Goal: Task Accomplishment & Management: Manage account settings

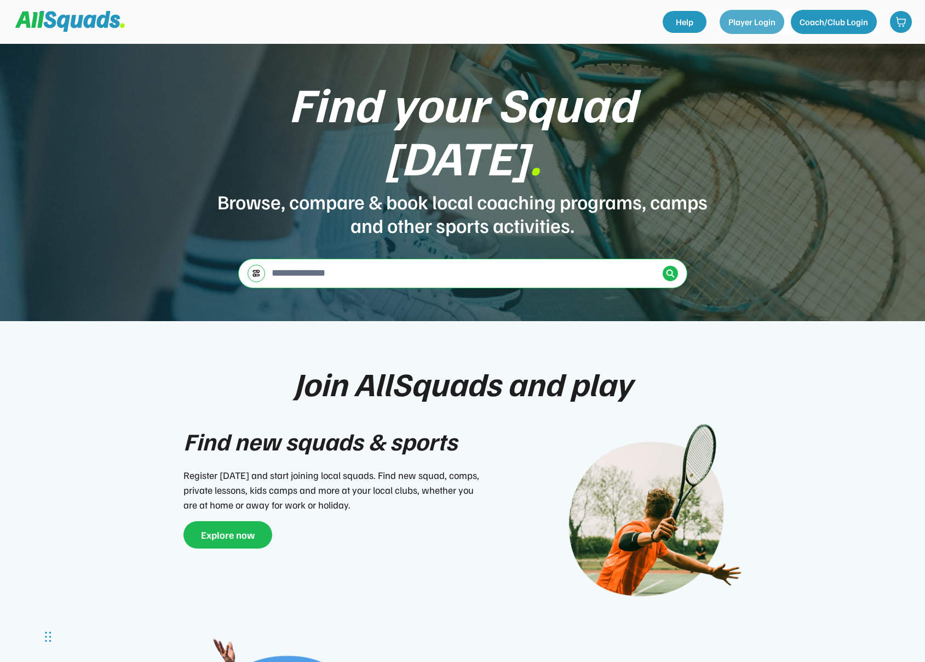
click at [754, 29] on button "Player Login" at bounding box center [752, 22] width 65 height 24
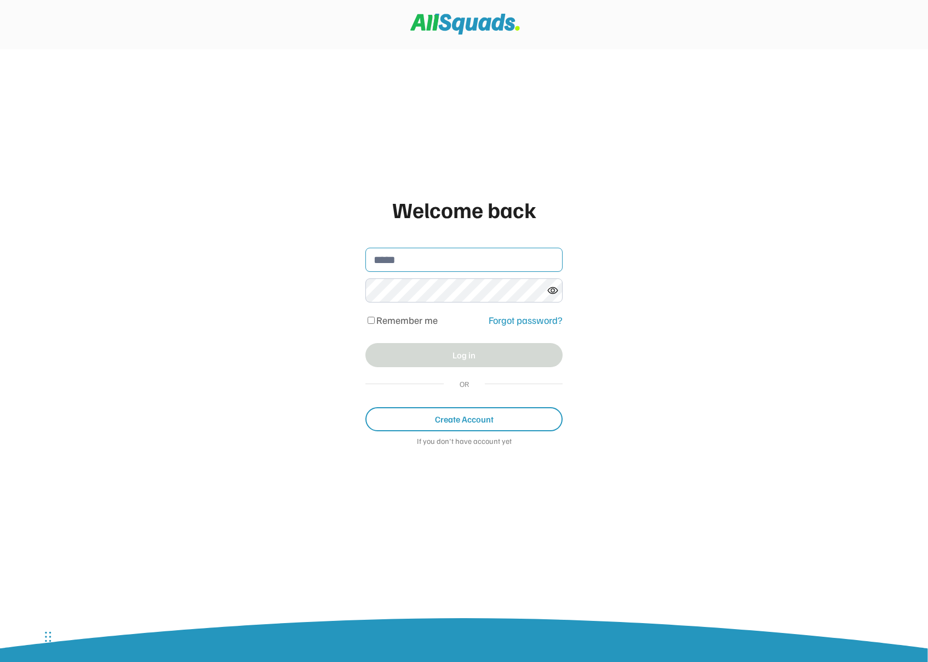
click at [406, 261] on input "email" at bounding box center [463, 260] width 197 height 24
type input "**********"
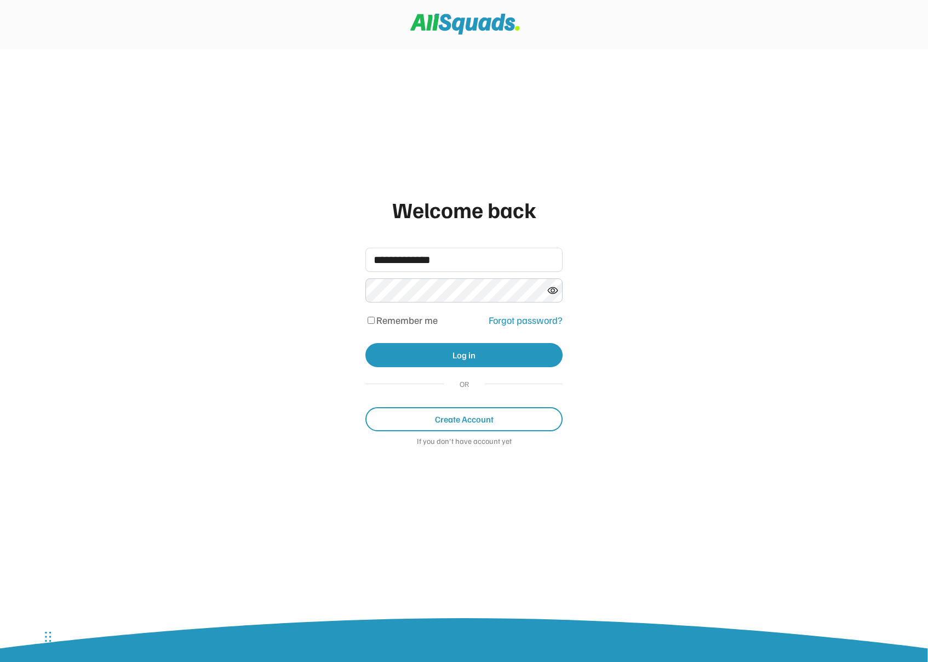
click at [445, 345] on button "Log in" at bounding box center [463, 355] width 197 height 24
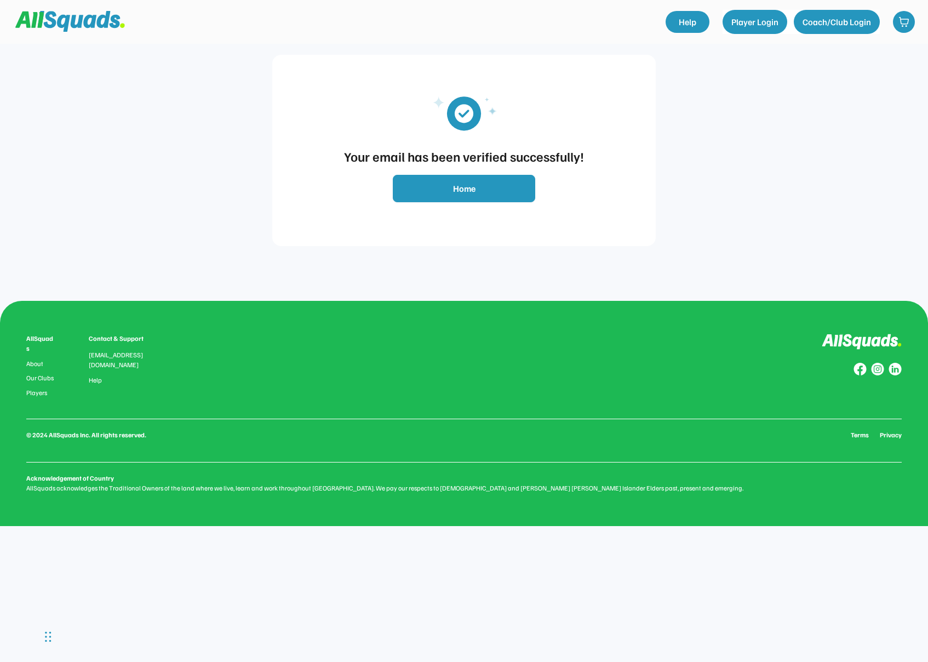
click at [480, 188] on button "Home" at bounding box center [464, 188] width 142 height 27
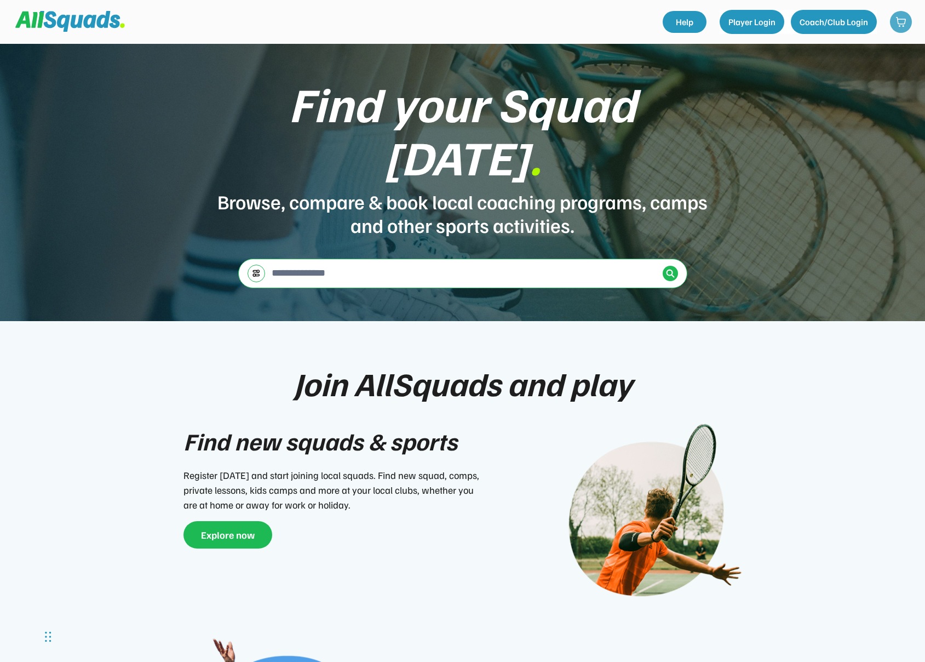
click at [898, 27] on img at bounding box center [900, 21] width 11 height 11
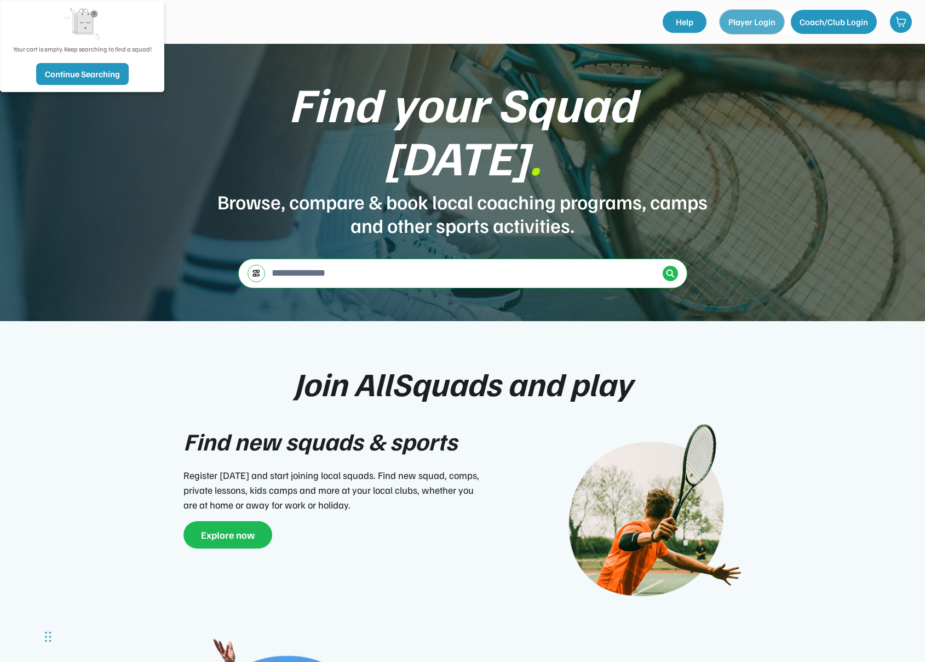
drag, startPoint x: 767, startPoint y: 26, endPoint x: 798, endPoint y: 27, distance: 31.3
click at [767, 47] on body "Find your Squad today . Browse, compare & book local coaching programs, camps a…" at bounding box center [462, 331] width 925 height 662
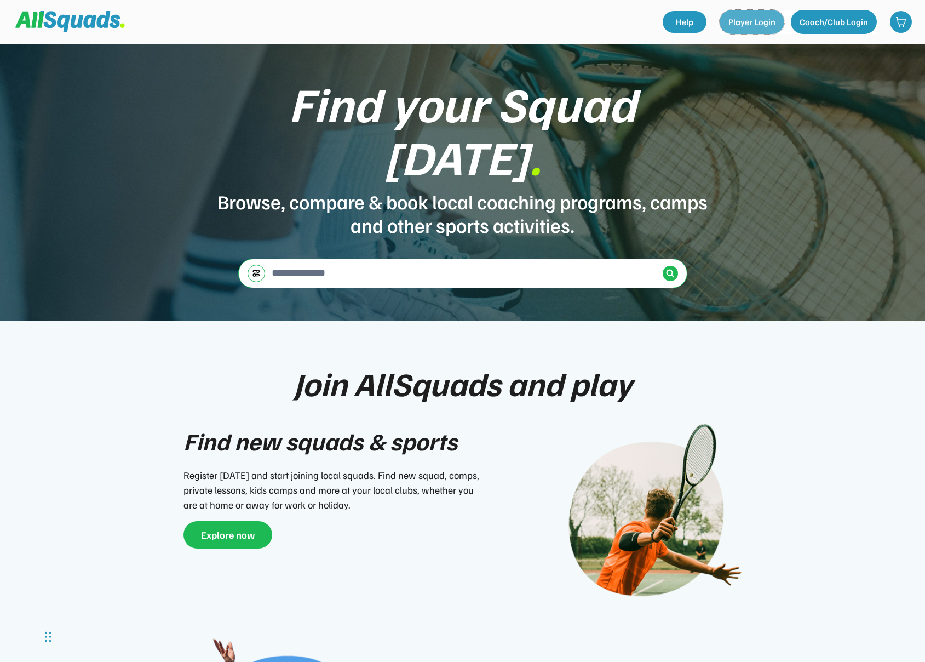
click at [738, 22] on button "Player Login" at bounding box center [752, 22] width 65 height 24
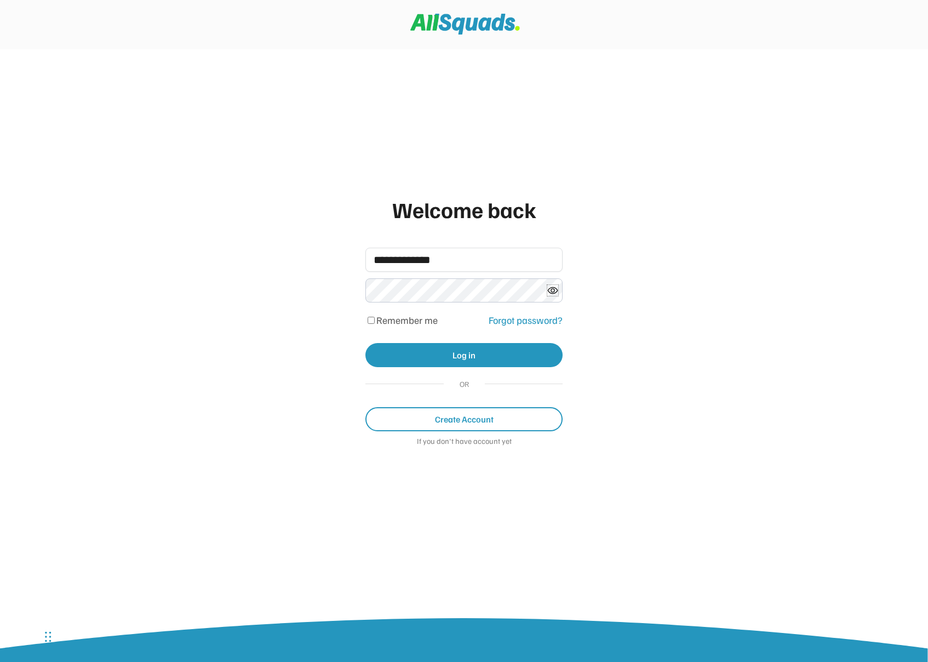
click at [458, 347] on button "Log in" at bounding box center [463, 355] width 197 height 24
click at [548, 290] on div at bounding box center [463, 290] width 197 height 24
click at [551, 290] on icon at bounding box center [552, 290] width 11 height 11
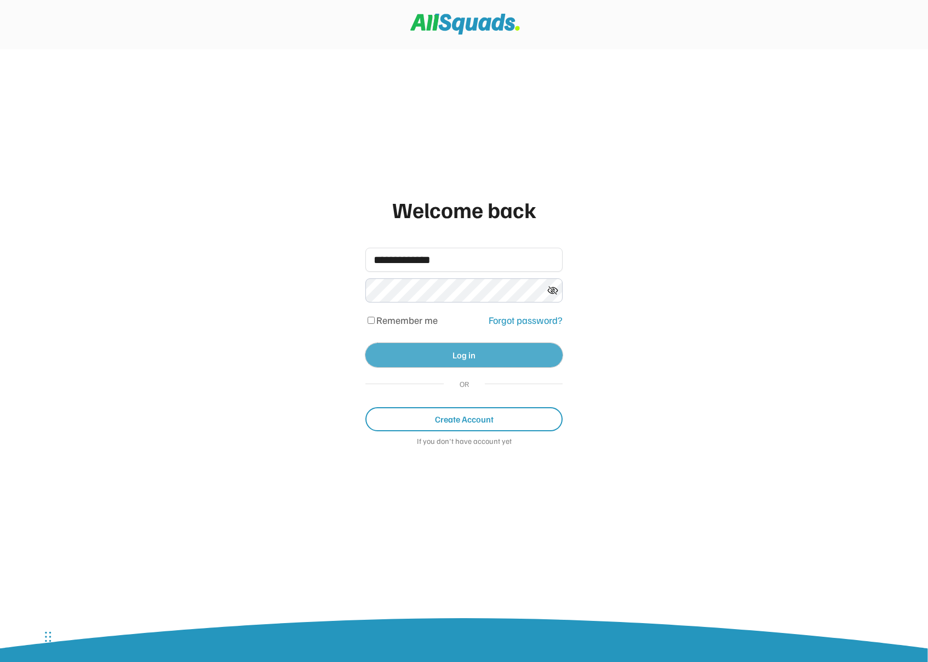
click at [464, 360] on button "Log in" at bounding box center [463, 355] width 197 height 24
click at [513, 318] on div "Forgot password?" at bounding box center [526, 320] width 74 height 15
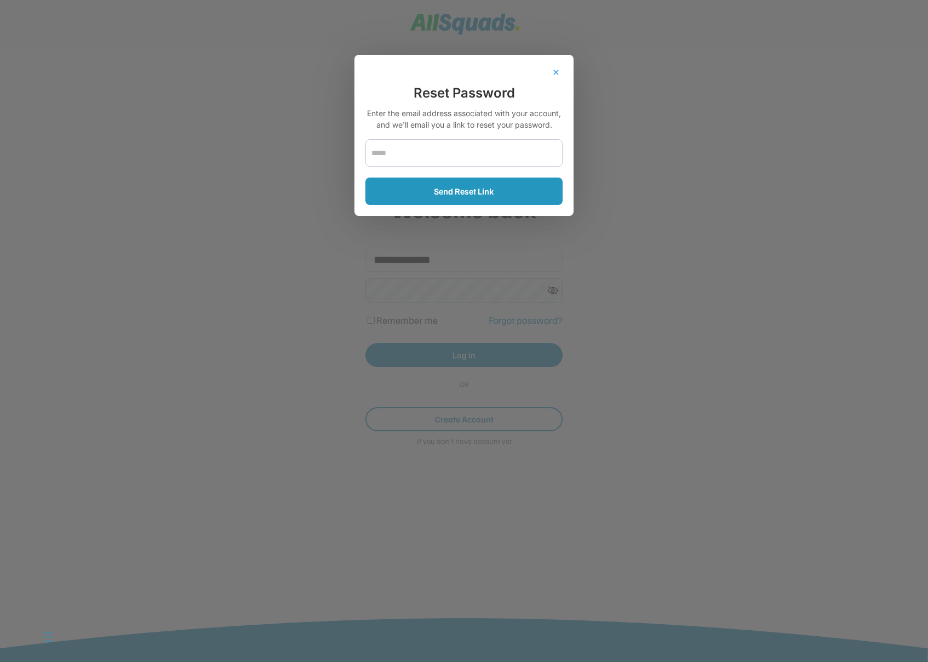
click at [438, 166] on div "close Reset Password Enter the email address associated with your account, and …" at bounding box center [463, 135] width 219 height 161
click at [432, 159] on input "email" at bounding box center [463, 152] width 197 height 27
type input "**********"
click at [507, 197] on button "Send Reset Link" at bounding box center [463, 190] width 197 height 27
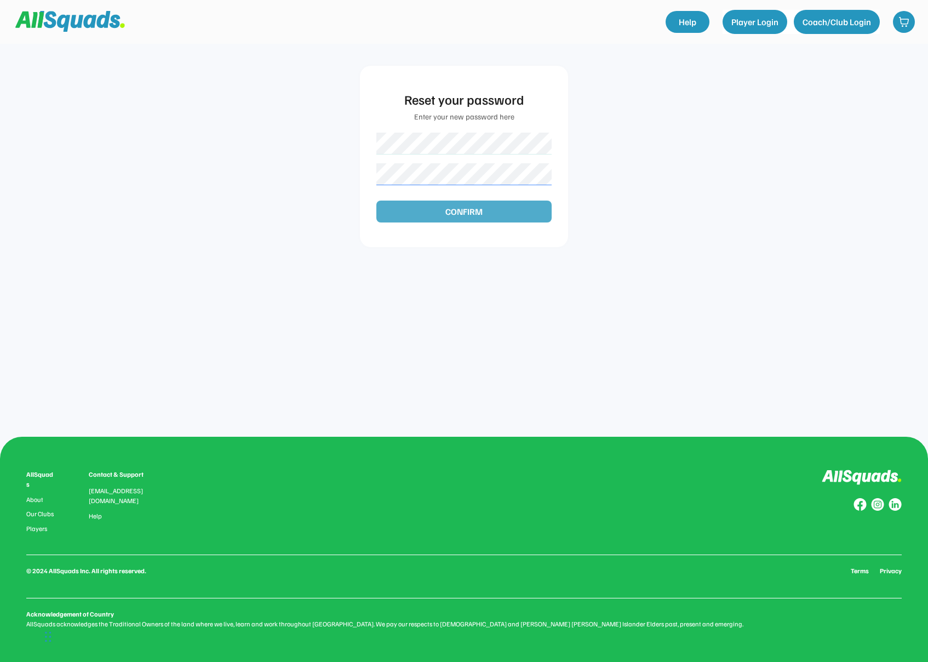
click at [470, 216] on button "CONFIRM" at bounding box center [463, 211] width 175 height 22
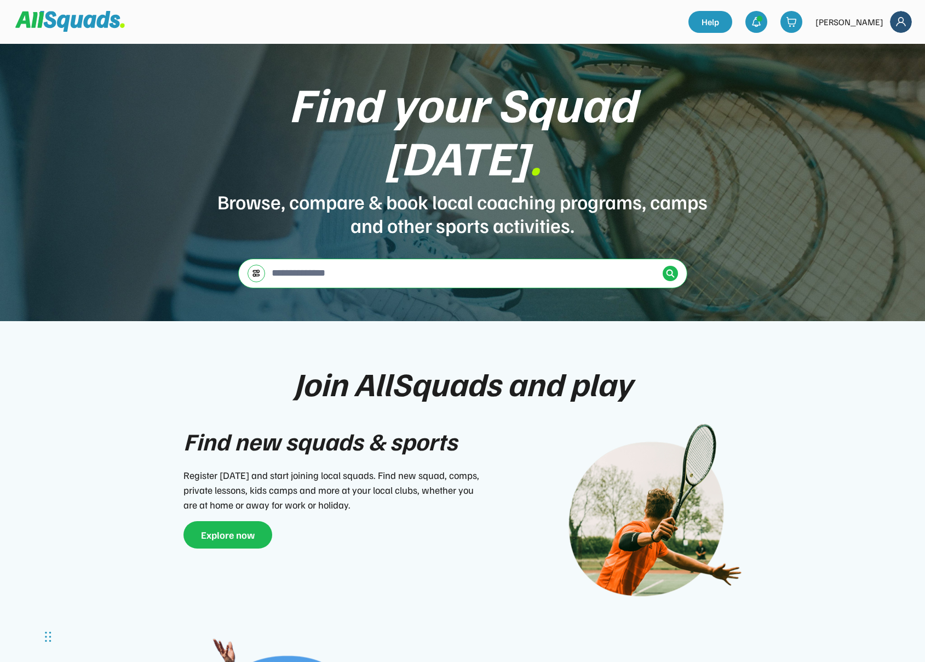
click at [900, 20] on img at bounding box center [901, 22] width 22 height 22
click at [888, 44] on link "Profile" at bounding box center [886, 48] width 65 height 22
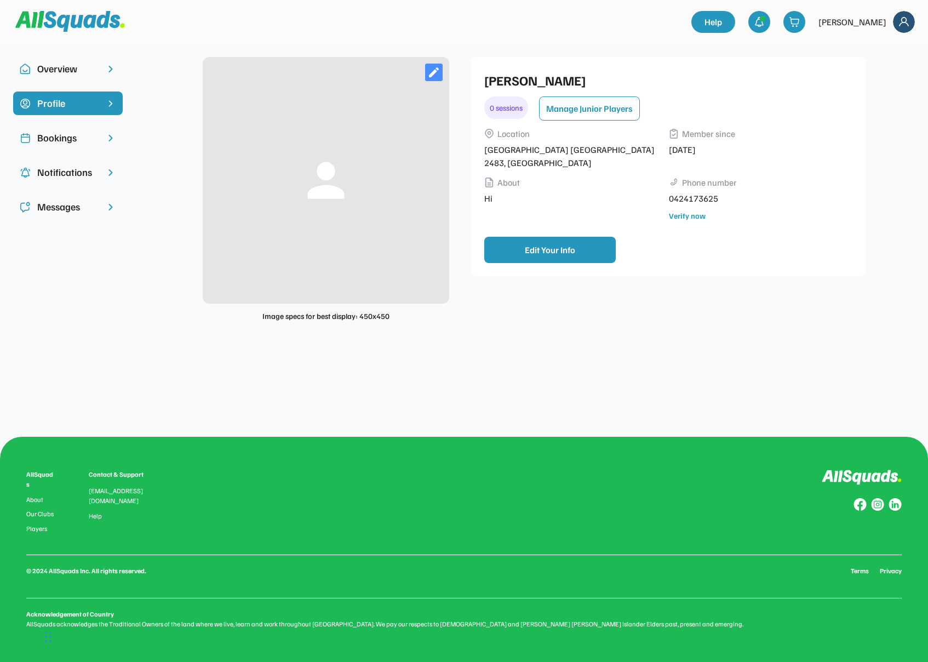
click at [77, 143] on div "Bookings" at bounding box center [67, 137] width 61 height 15
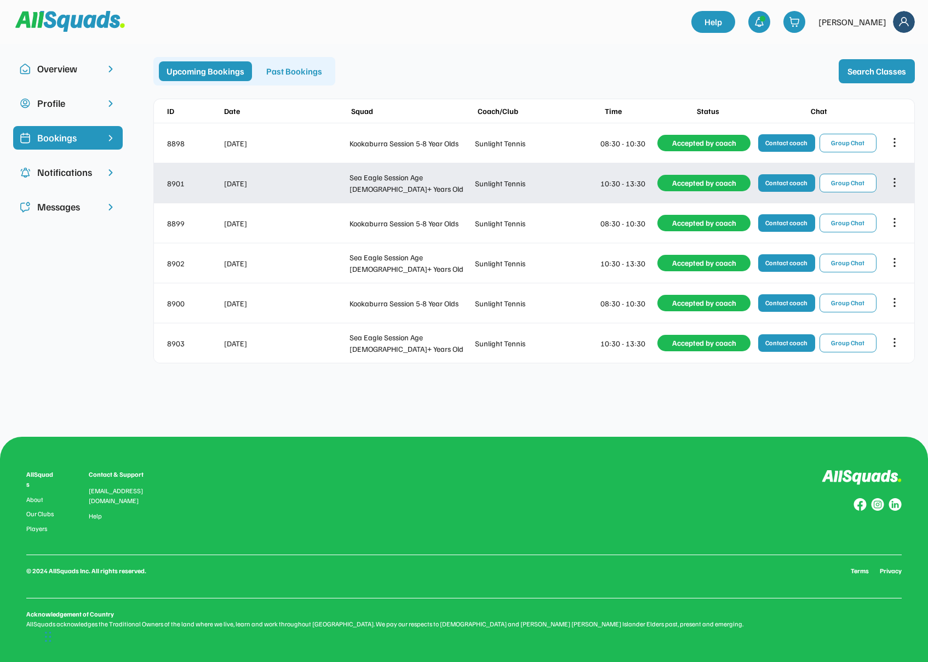
click at [892, 181] on icon at bounding box center [894, 182] width 12 height 12
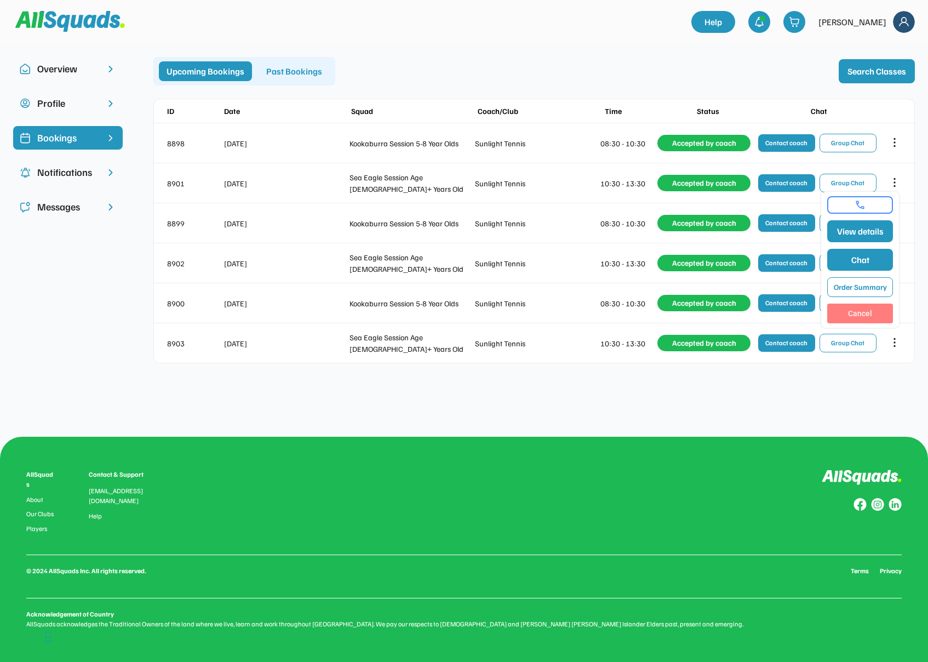
click at [860, 314] on button "Cancel" at bounding box center [860, 313] width 66 height 20
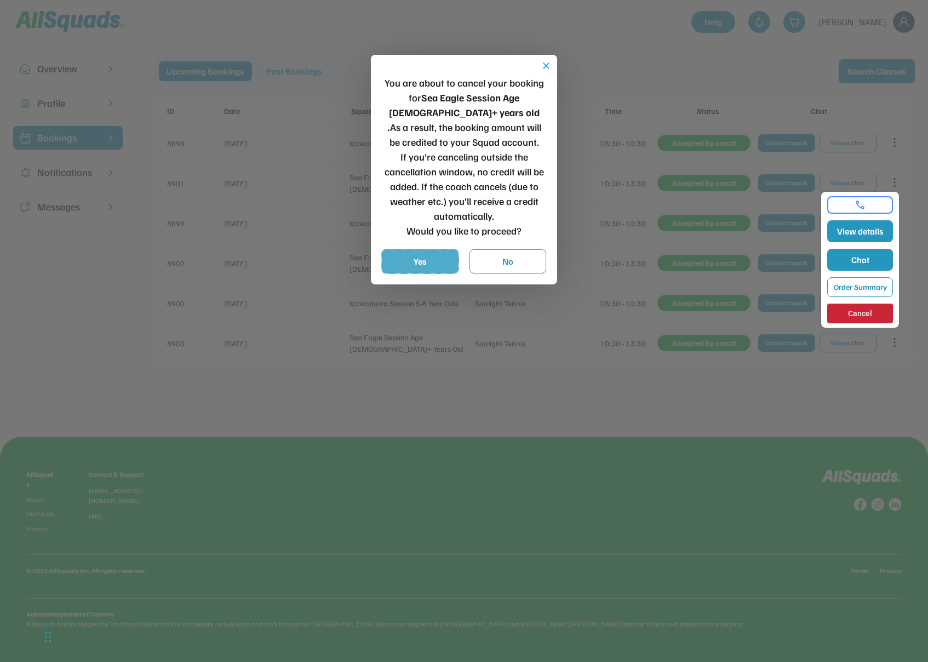
click at [408, 256] on button "Yes" at bounding box center [420, 261] width 77 height 24
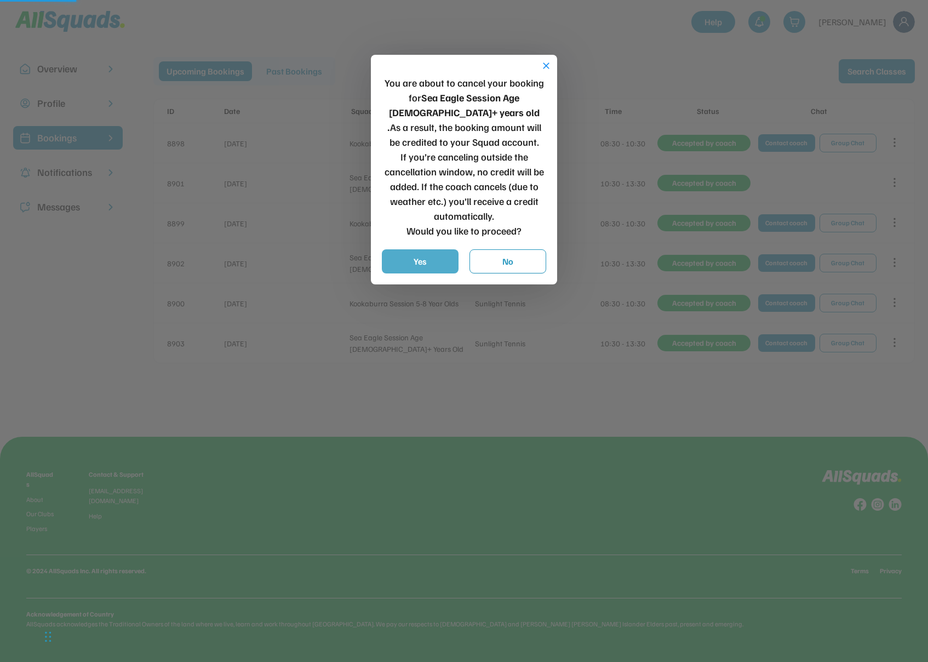
click at [401, 264] on button "Yes" at bounding box center [420, 261] width 77 height 24
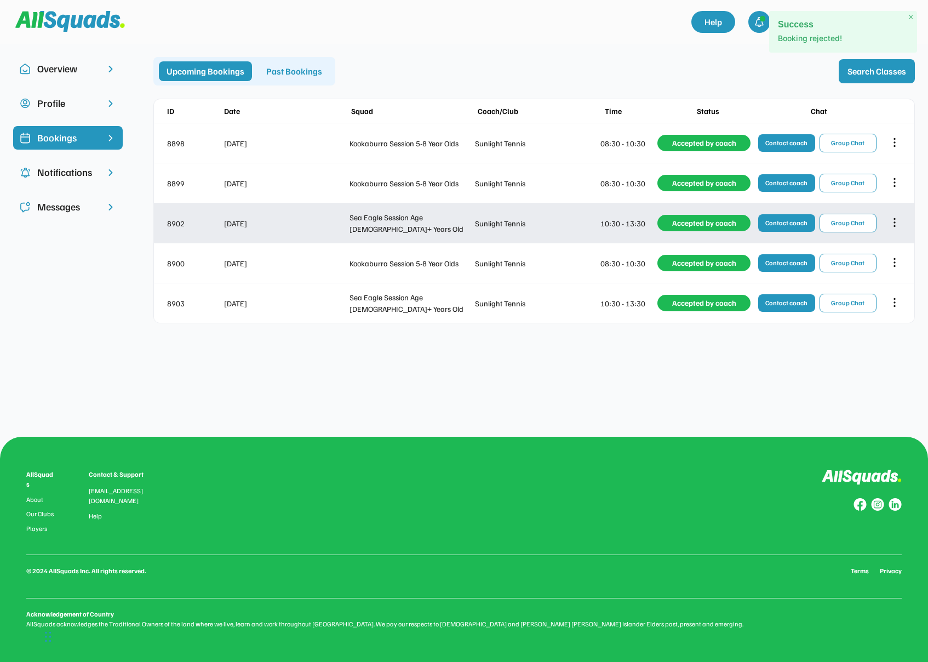
click at [897, 228] on icon at bounding box center [894, 222] width 12 height 12
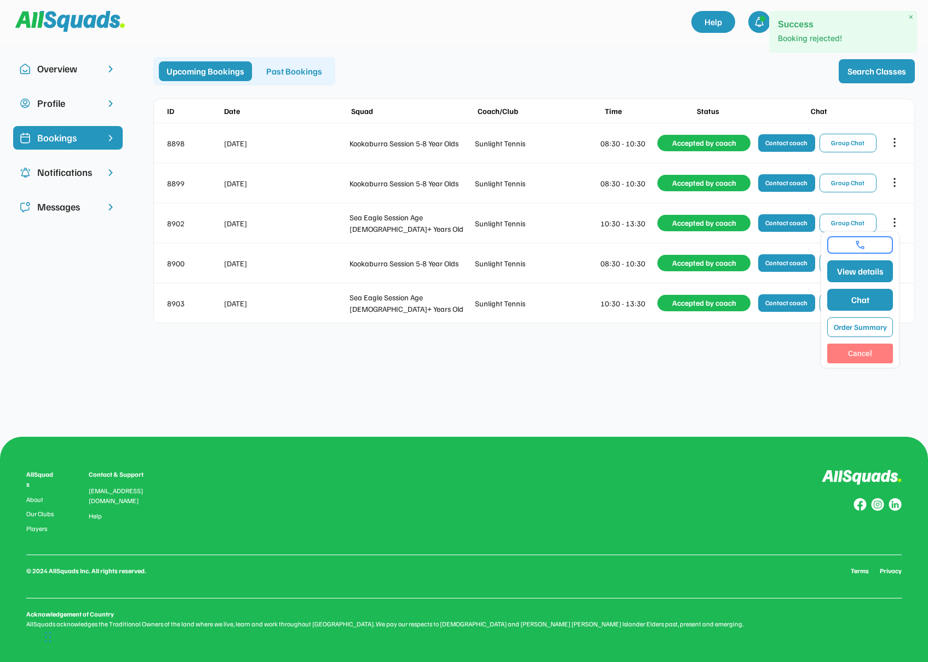
click at [866, 351] on button "Cancel" at bounding box center [860, 353] width 66 height 20
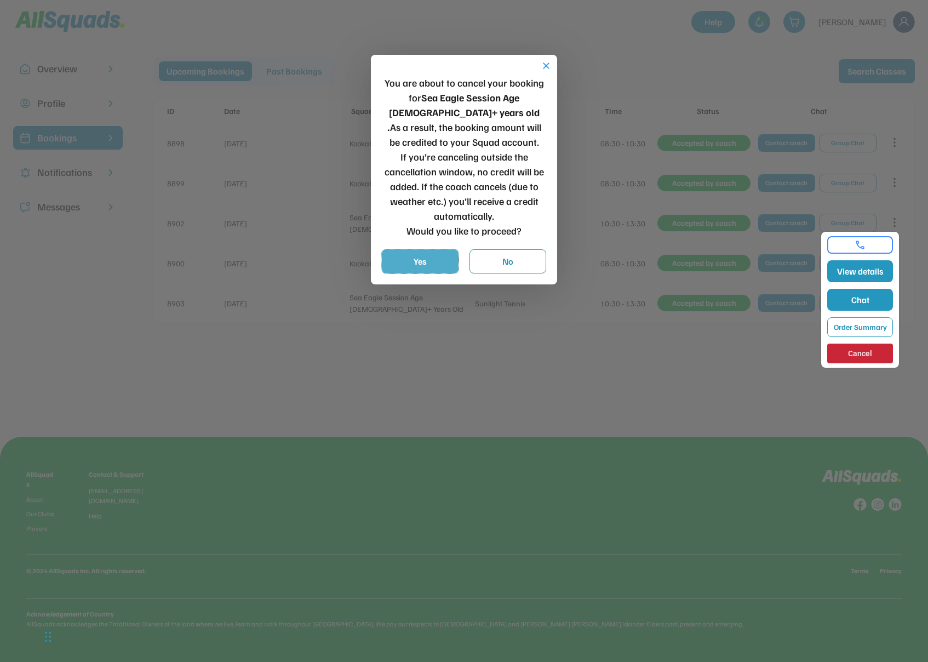
click at [417, 255] on button "Yes" at bounding box center [420, 261] width 77 height 24
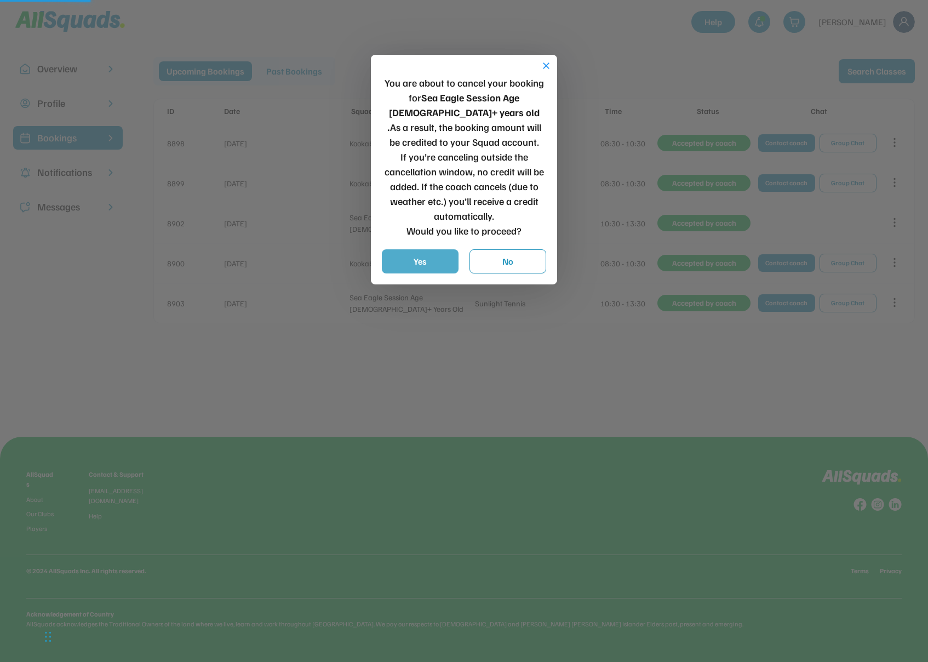
click at [423, 262] on button "Yes" at bounding box center [420, 261] width 77 height 24
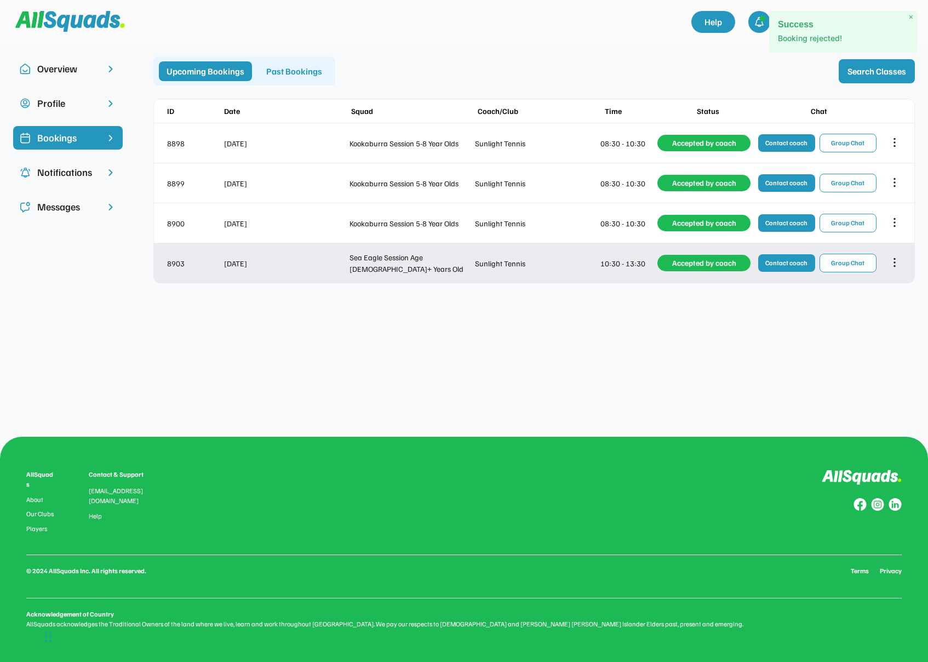
click at [899, 263] on icon at bounding box center [894, 262] width 12 height 12
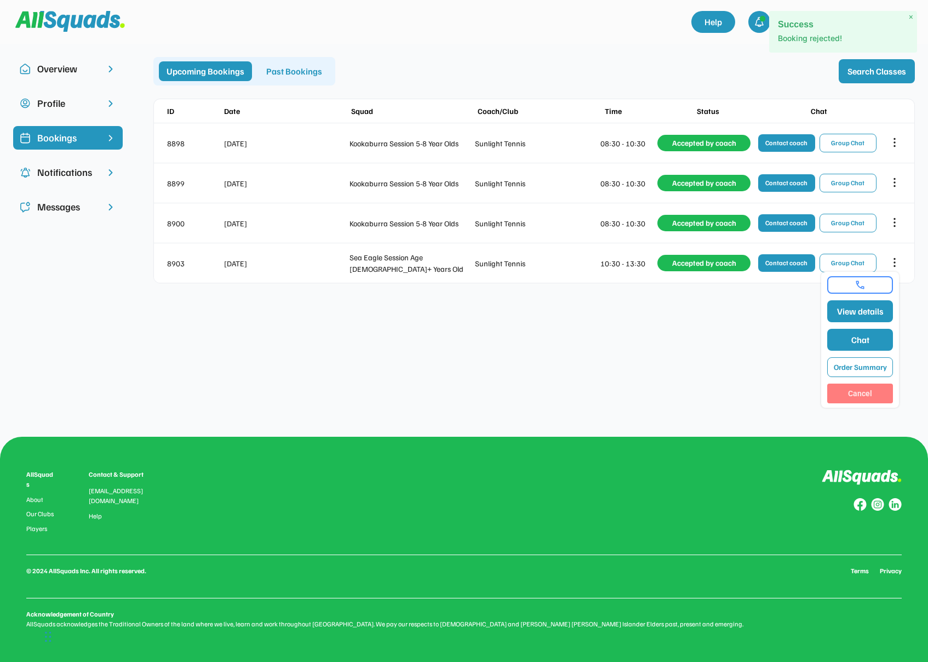
click at [862, 396] on button "Cancel" at bounding box center [860, 393] width 66 height 20
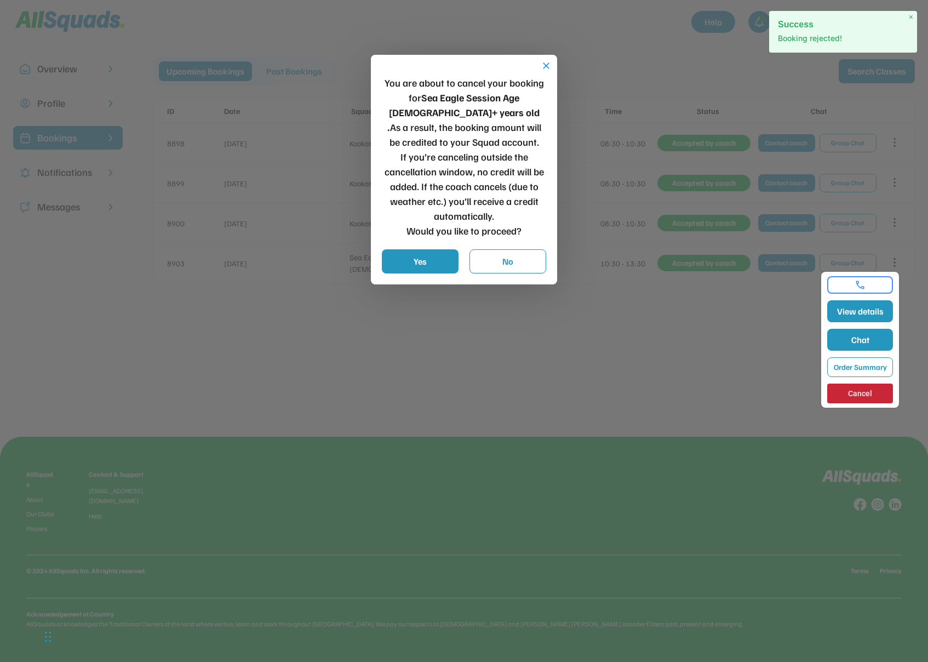
click at [432, 272] on button "Yes" at bounding box center [420, 261] width 77 height 24
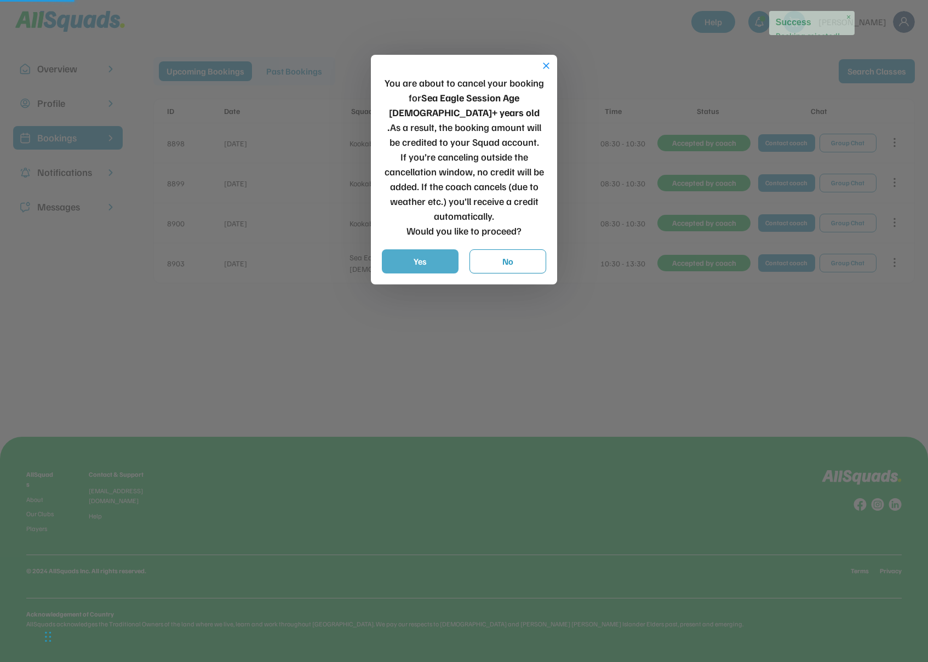
click at [430, 266] on button "Yes" at bounding box center [420, 261] width 77 height 24
